Goal: Task Accomplishment & Management: Manage account settings

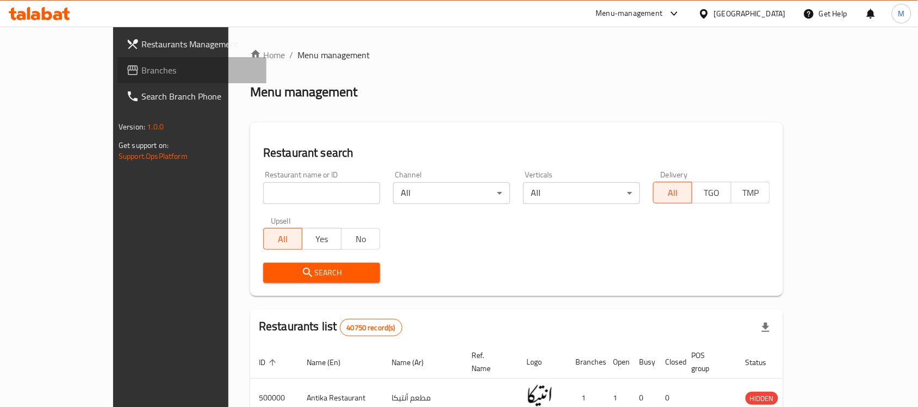
click at [141, 64] on span "Branches" at bounding box center [199, 70] width 116 height 13
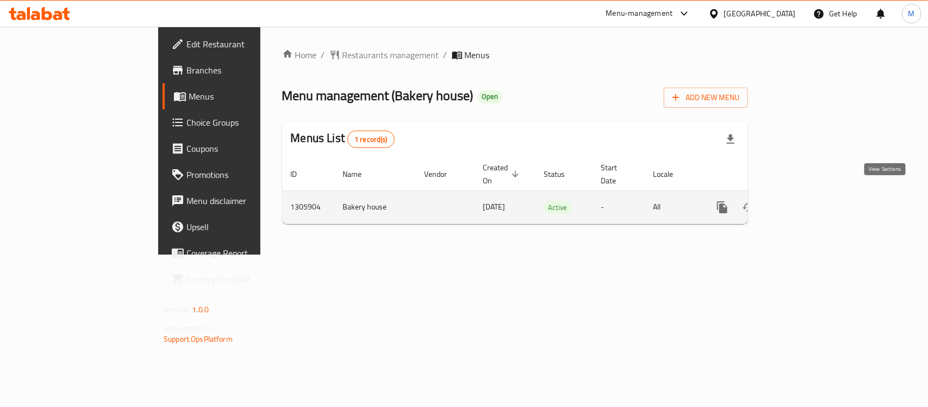
click at [807, 201] on icon "enhanced table" at bounding box center [800, 207] width 13 height 13
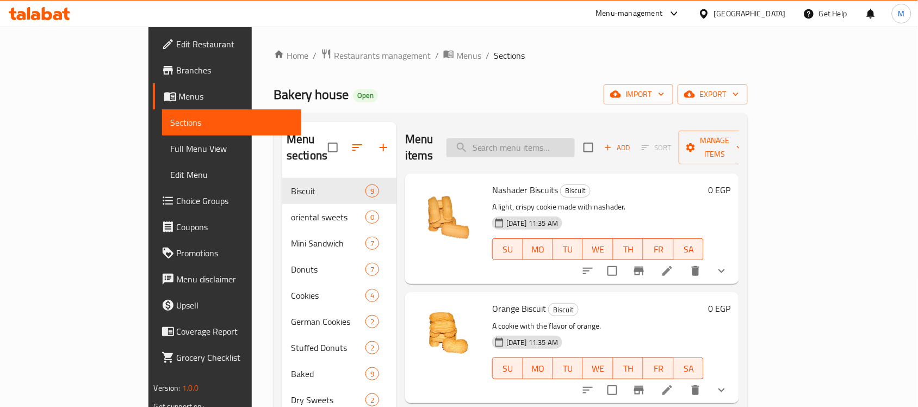
click at [536, 138] on input "search" at bounding box center [510, 147] width 128 height 19
paste input "patty"
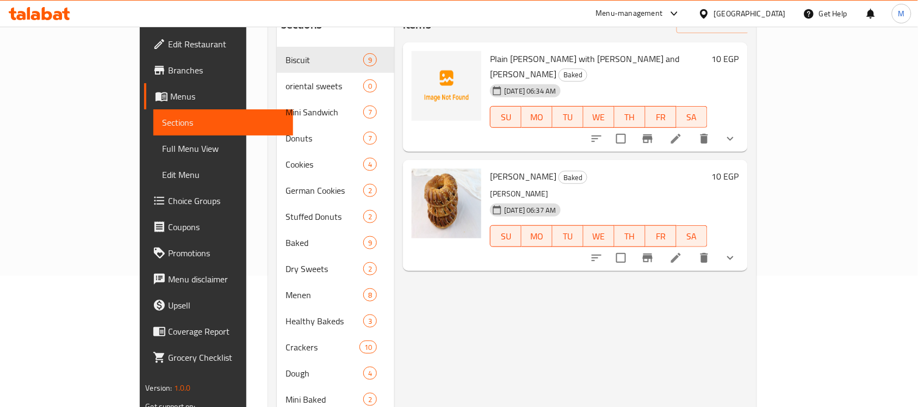
scroll to position [108, 0]
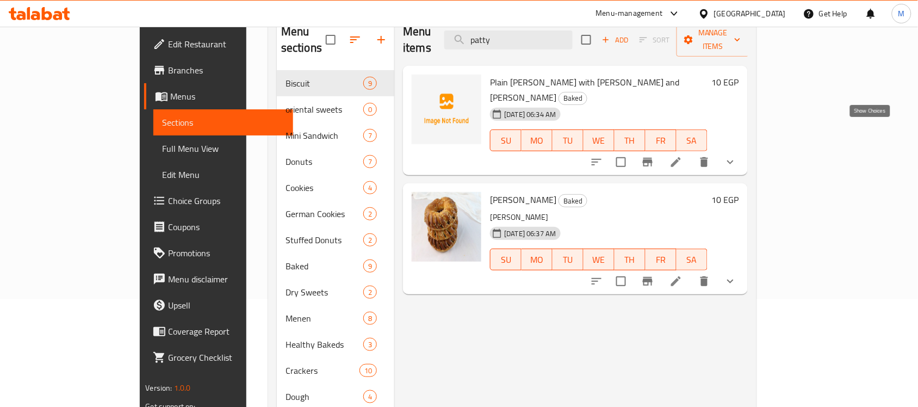
type input "patty"
click at [733, 160] on icon "show more" at bounding box center [730, 162] width 7 height 4
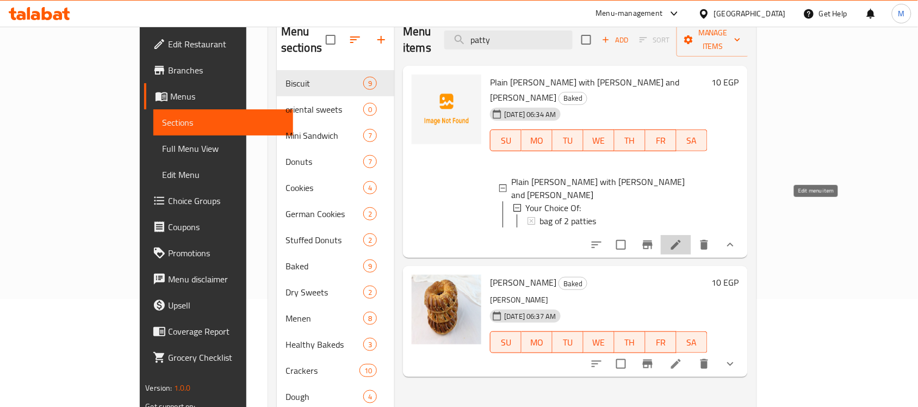
click at [681, 240] on icon at bounding box center [676, 245] width 10 height 10
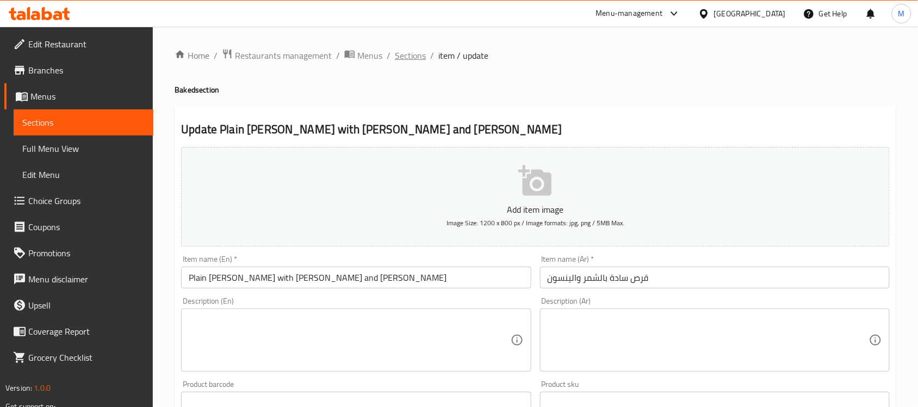
click at [410, 55] on span "Sections" at bounding box center [410, 55] width 31 height 13
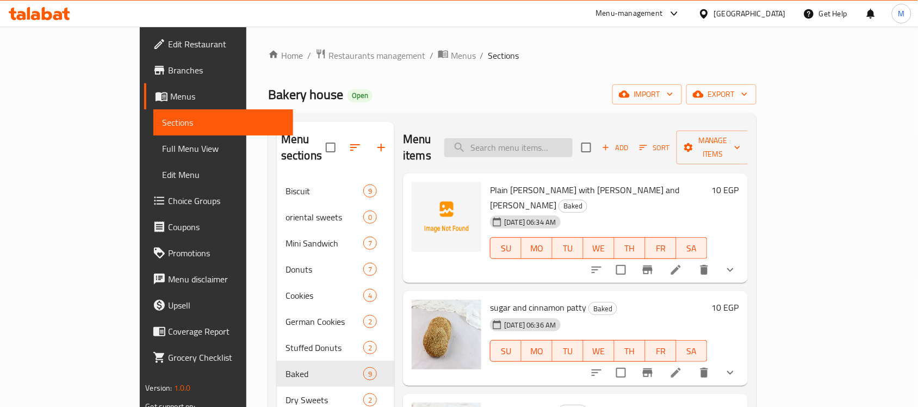
click at [572, 143] on input "search" at bounding box center [508, 147] width 128 height 19
type input "patty"
click at [691, 260] on li at bounding box center [676, 270] width 30 height 20
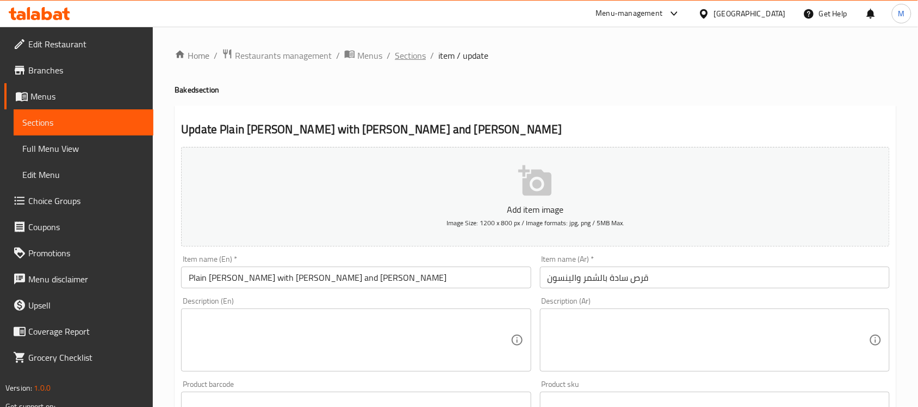
click at [414, 53] on span "Sections" at bounding box center [410, 55] width 31 height 13
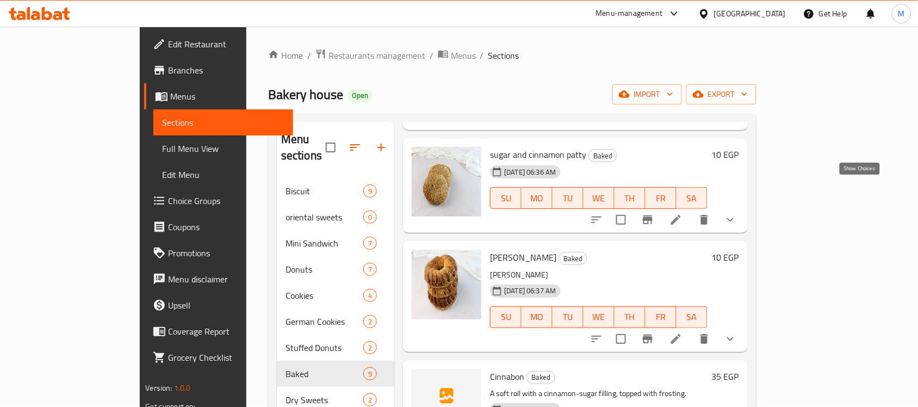
scroll to position [69, 0]
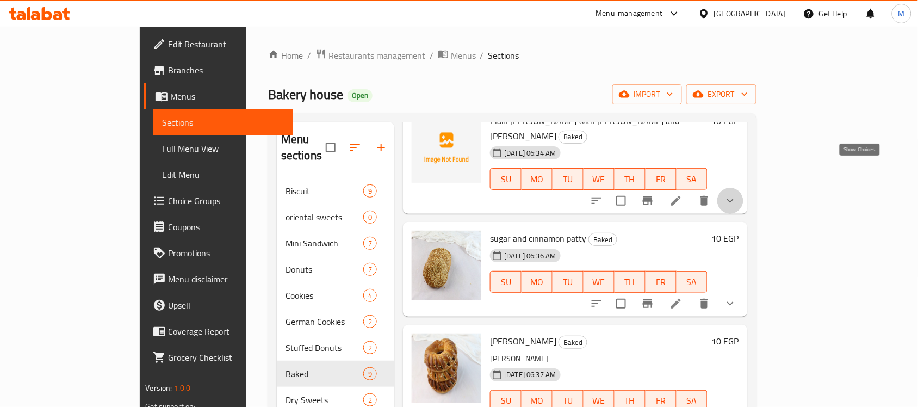
click at [737, 194] on icon "show more" at bounding box center [730, 200] width 13 height 13
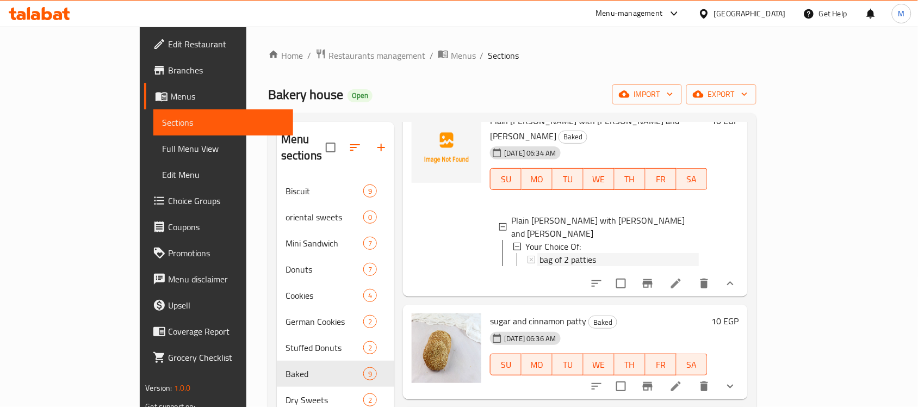
click at [566, 253] on div "bag of 2 patties" at bounding box center [618, 259] width 159 height 13
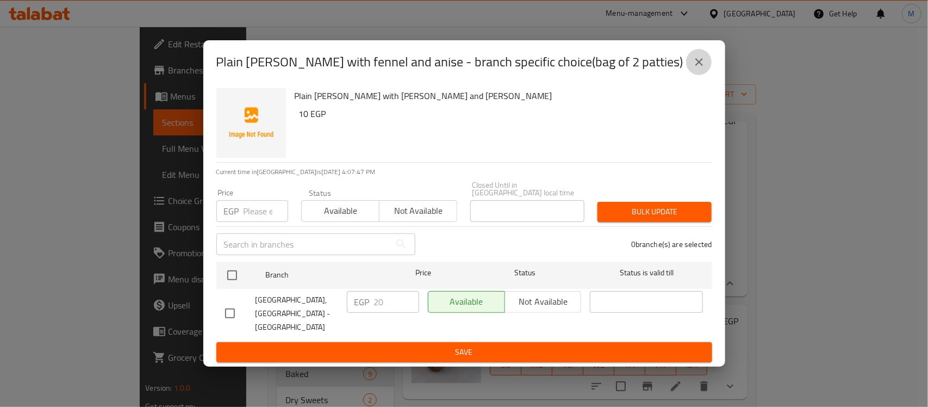
click at [696, 69] on icon "close" at bounding box center [699, 61] width 13 height 13
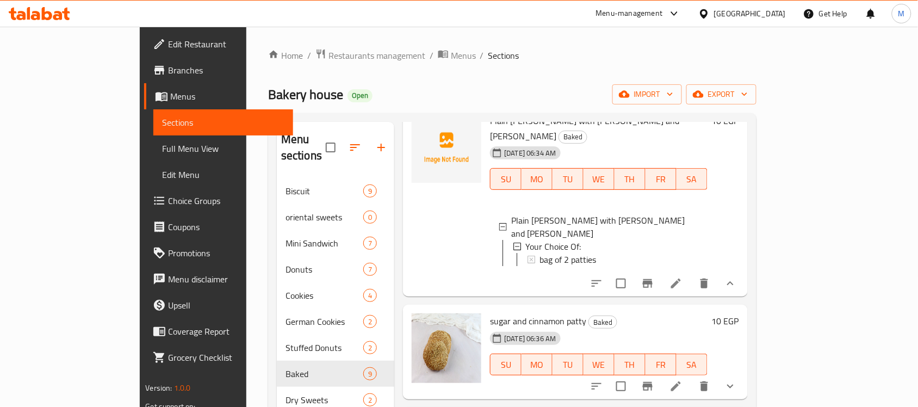
scroll to position [0, 0]
